Goal: Navigation & Orientation: Find specific page/section

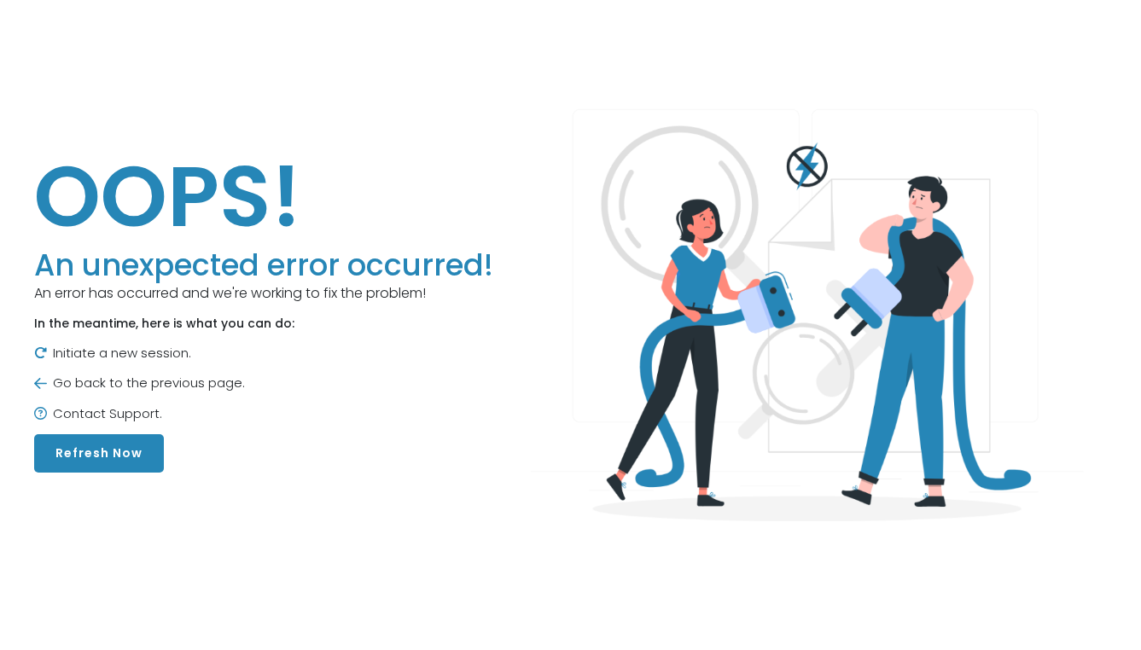
click at [81, 464] on button "Refresh Now" at bounding box center [99, 453] width 130 height 38
